Goal: Task Accomplishment & Management: Use online tool/utility

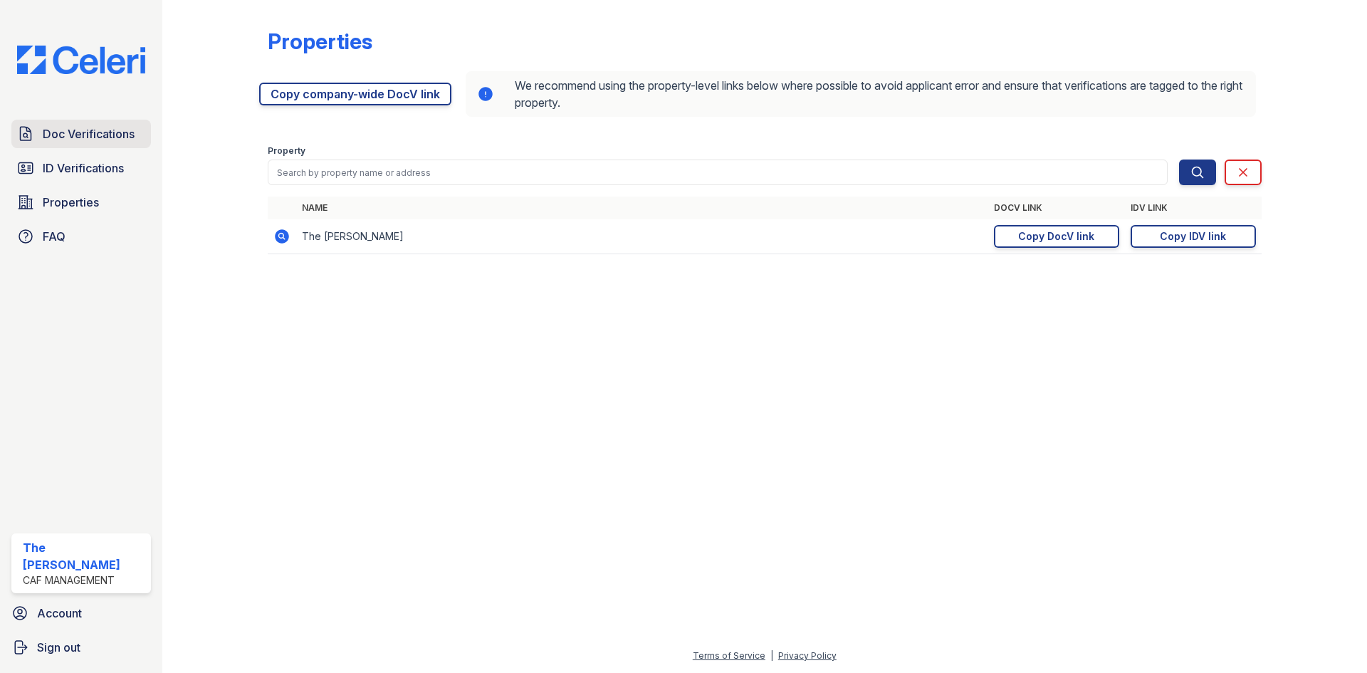
click at [65, 135] on span "Doc Verifications" at bounding box center [89, 133] width 92 height 17
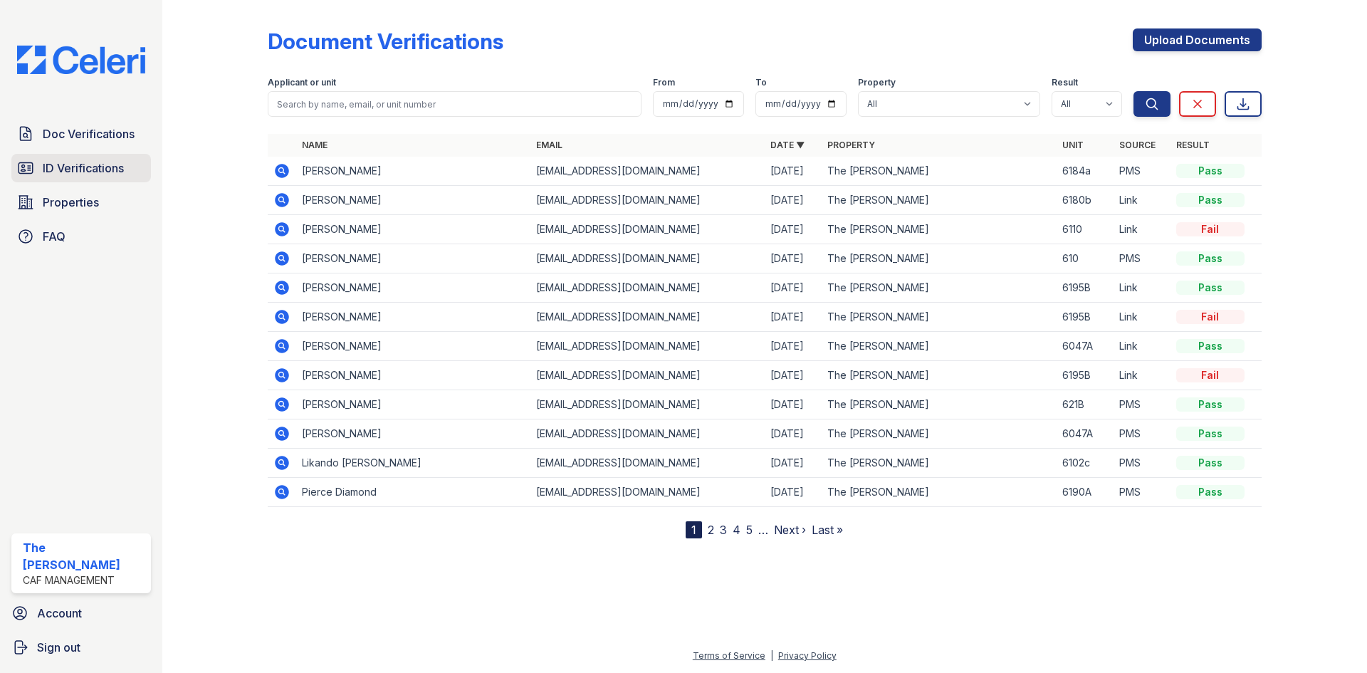
click at [85, 168] on span "ID Verifications" at bounding box center [83, 167] width 81 height 17
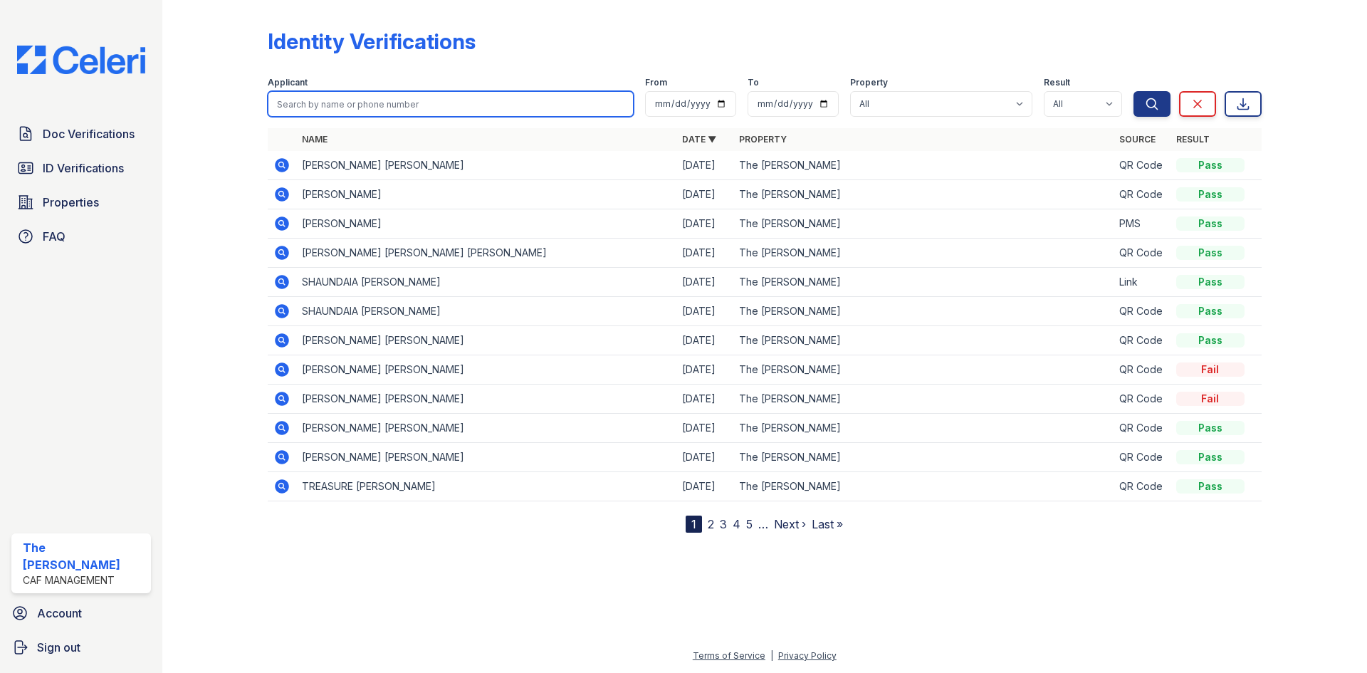
click at [395, 100] on input "search" at bounding box center [451, 104] width 366 height 26
type input "Jaiyir"
click at [1133, 91] on button "Search" at bounding box center [1151, 104] width 37 height 26
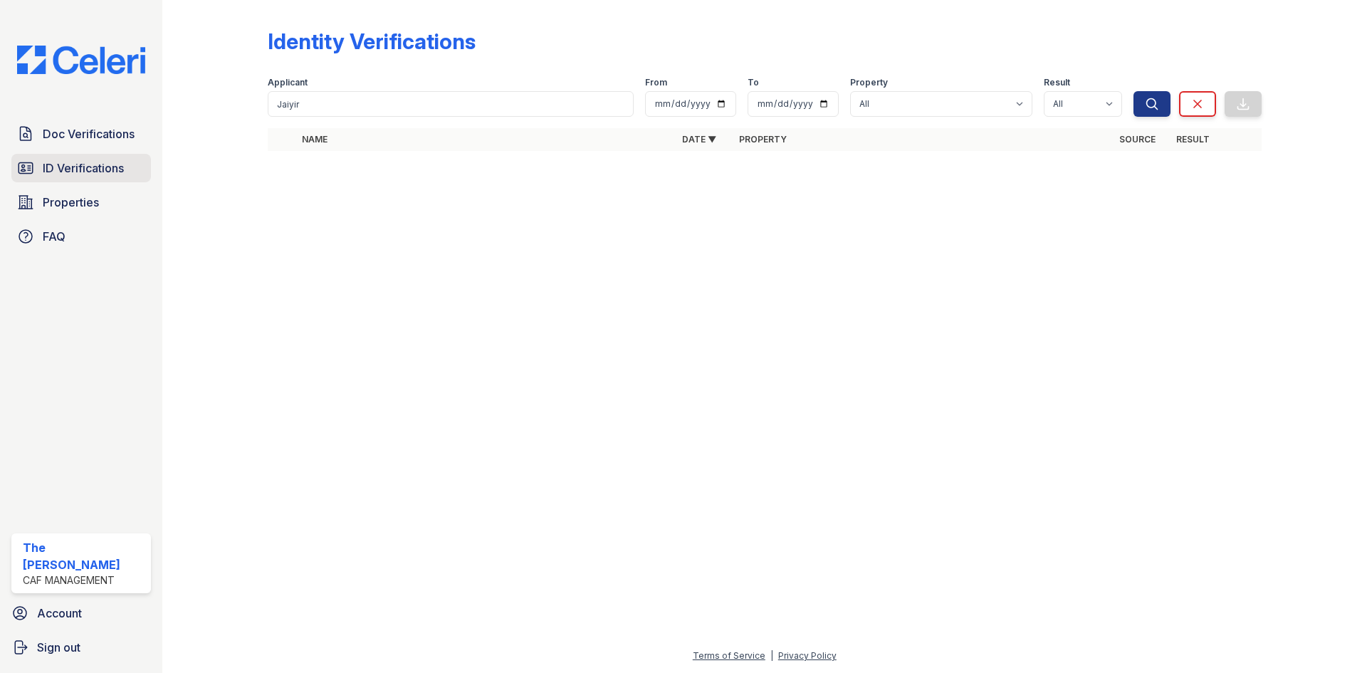
click at [92, 175] on span "ID Verifications" at bounding box center [83, 167] width 81 height 17
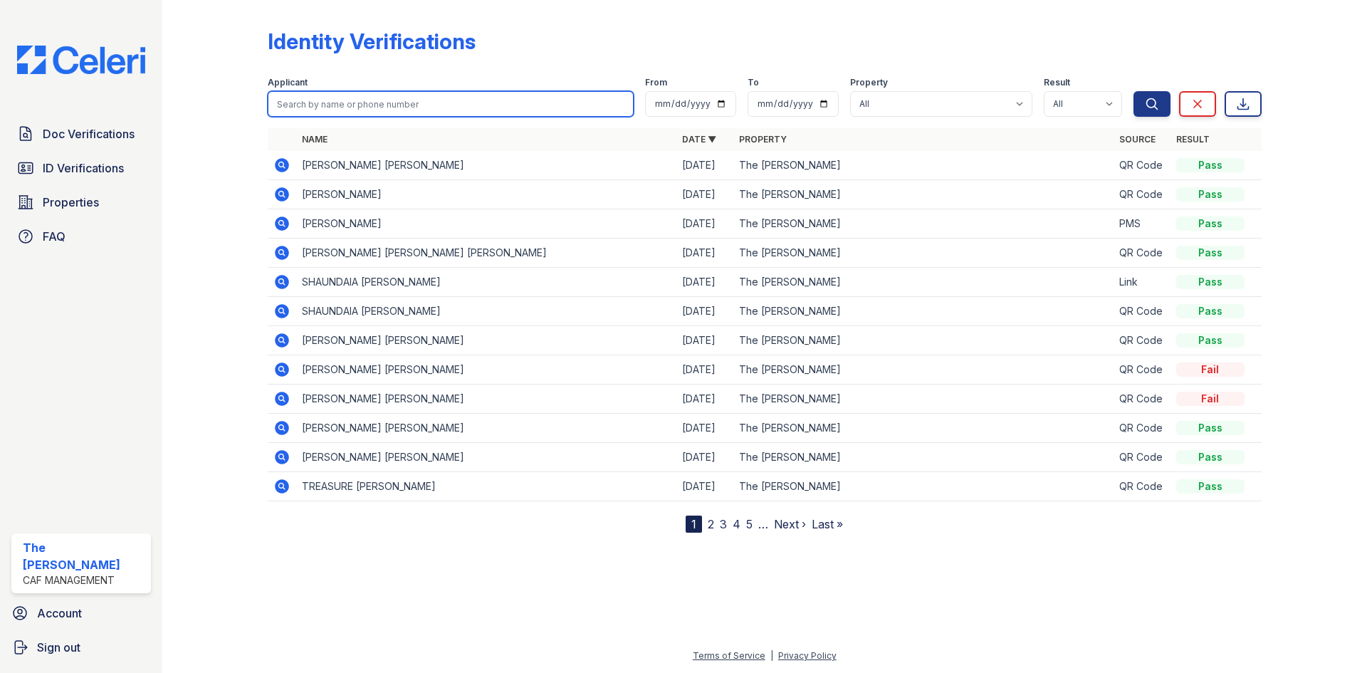
click at [316, 103] on input "search" at bounding box center [451, 104] width 366 height 26
type input "Jaiyir"
click at [1133, 91] on button "Search" at bounding box center [1151, 104] width 37 height 26
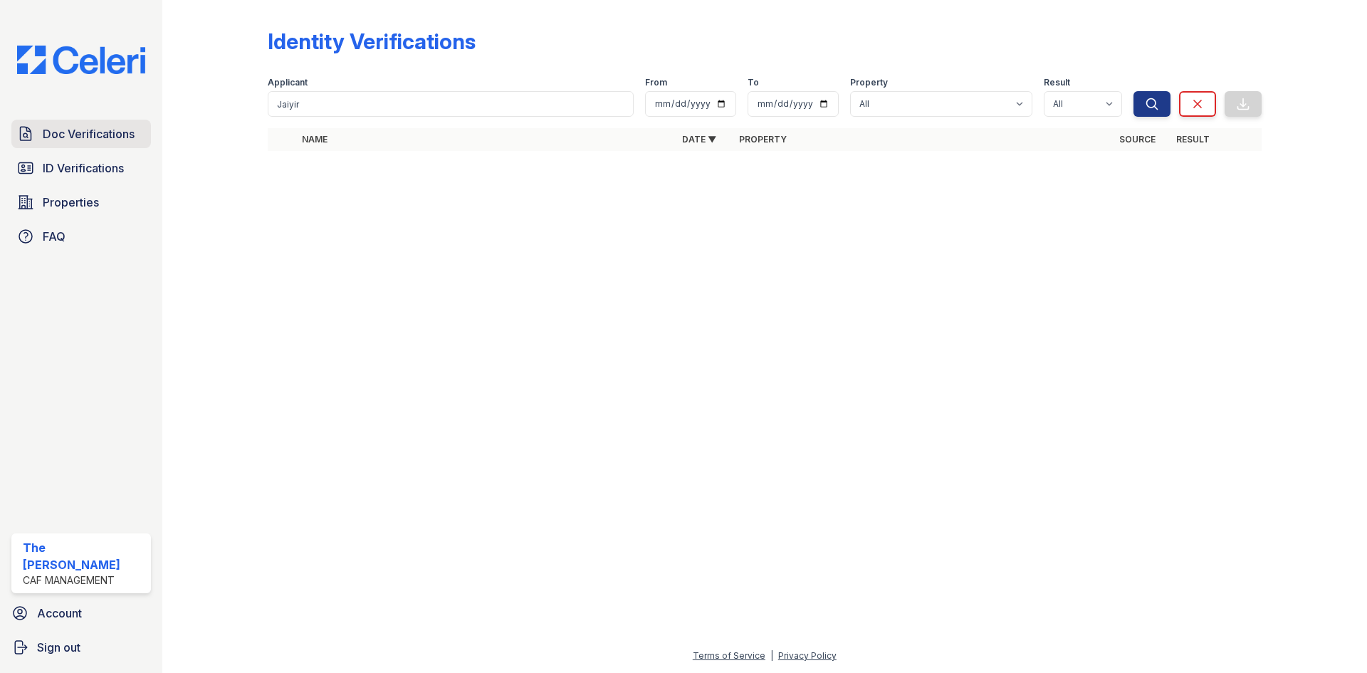
click at [88, 132] on span "Doc Verifications" at bounding box center [89, 133] width 92 height 17
